Goal: Navigation & Orientation: Find specific page/section

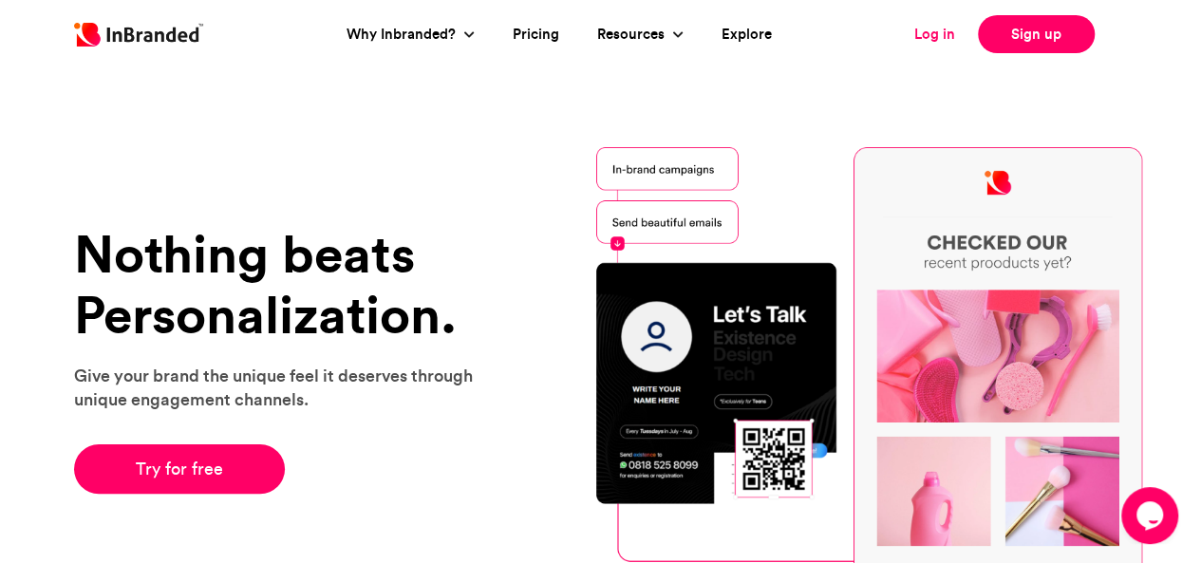
click at [943, 32] on link "Log in" at bounding box center [934, 35] width 41 height 22
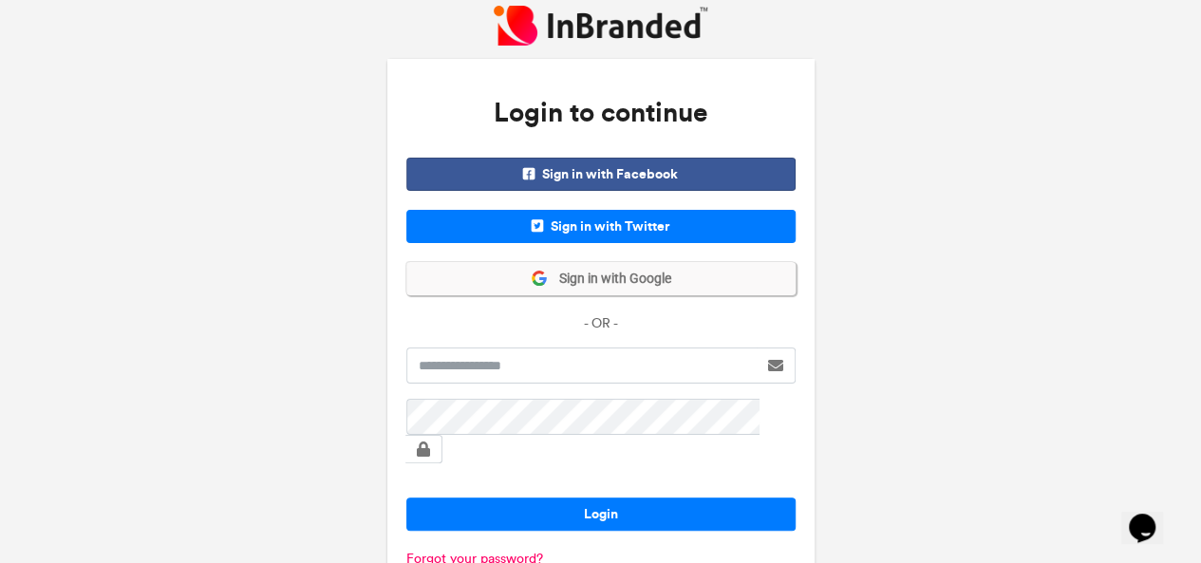
click at [650, 280] on span "Sign in with Google" at bounding box center [609, 279] width 123 height 19
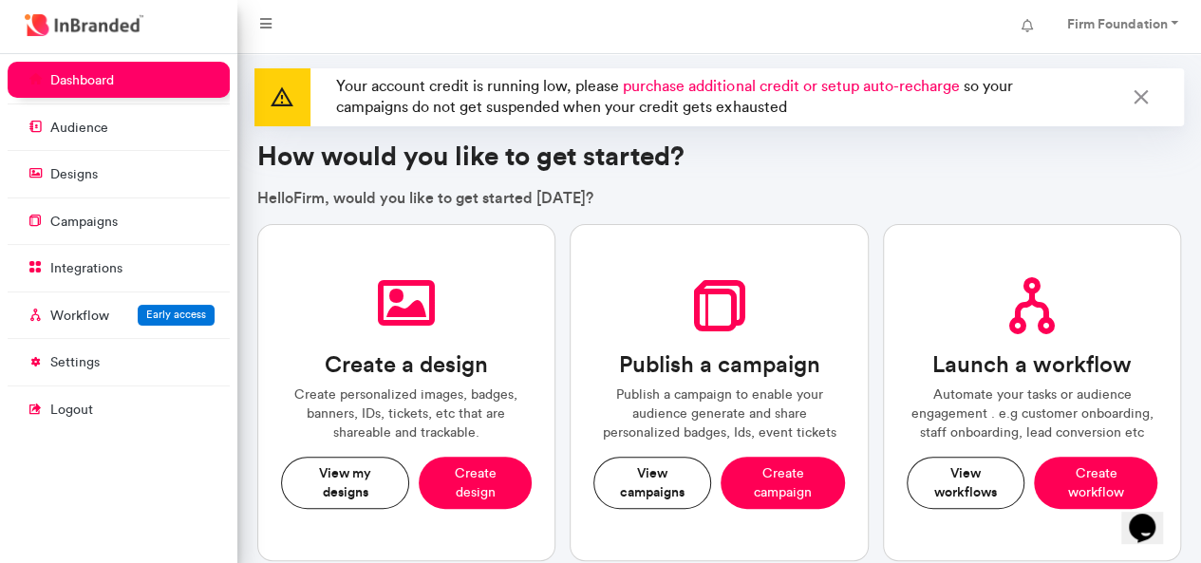
click at [649, 276] on div "Publish a campaign Publish a campaign to enable your audience generate and shar…" at bounding box center [719, 393] width 299 height 338
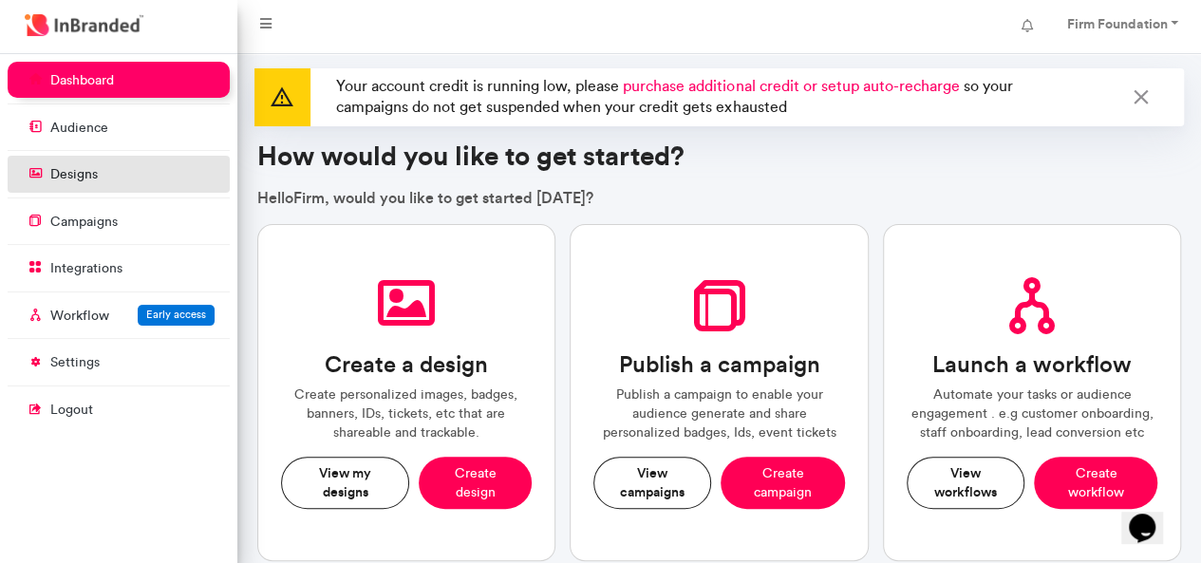
click at [110, 172] on link "designs" at bounding box center [119, 174] width 222 height 36
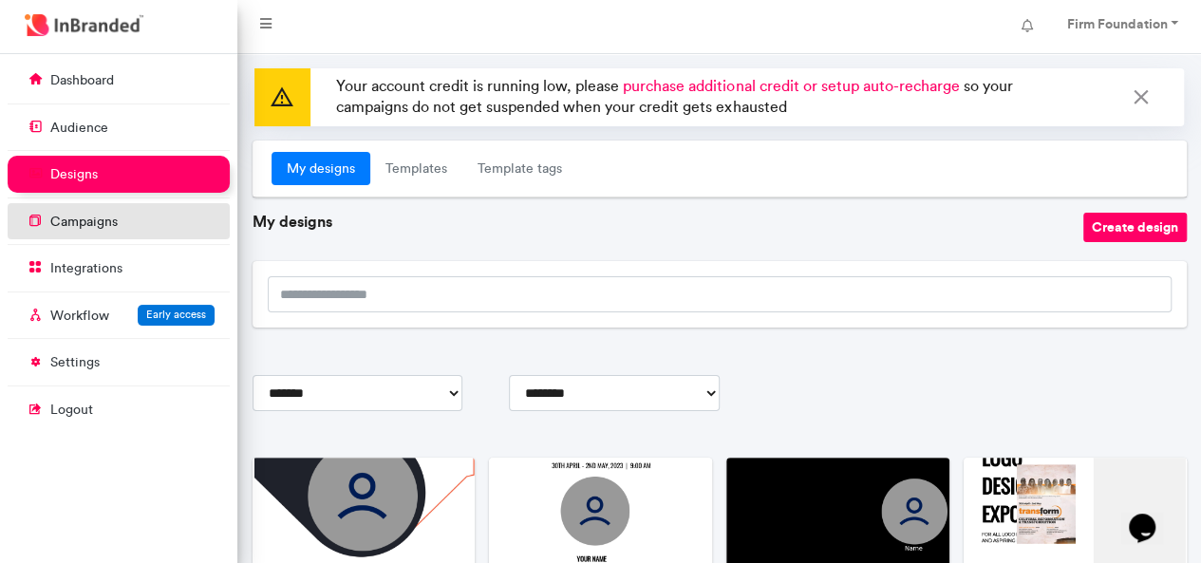
click at [85, 215] on p "campaigns" at bounding box center [83, 222] width 67 height 19
